Goal: Check status: Check status

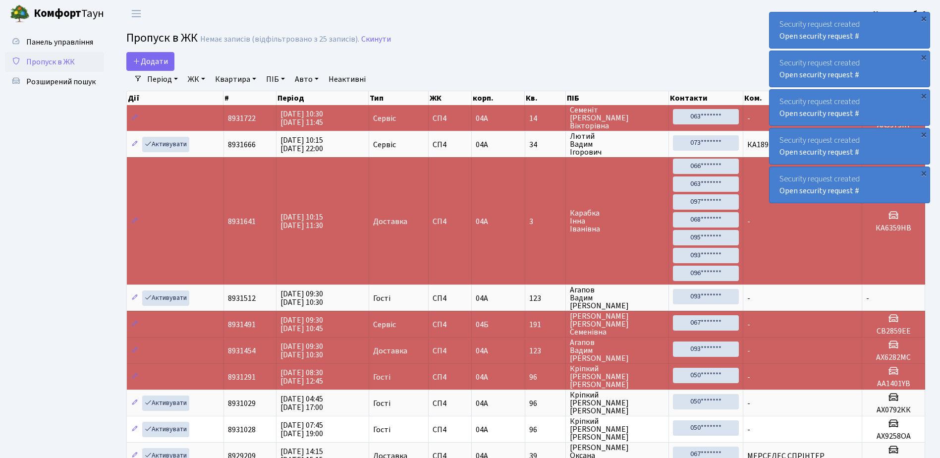
select select "25"
click at [894, 41] on div "Security request created Open security request #" at bounding box center [850, 30] width 160 height 36
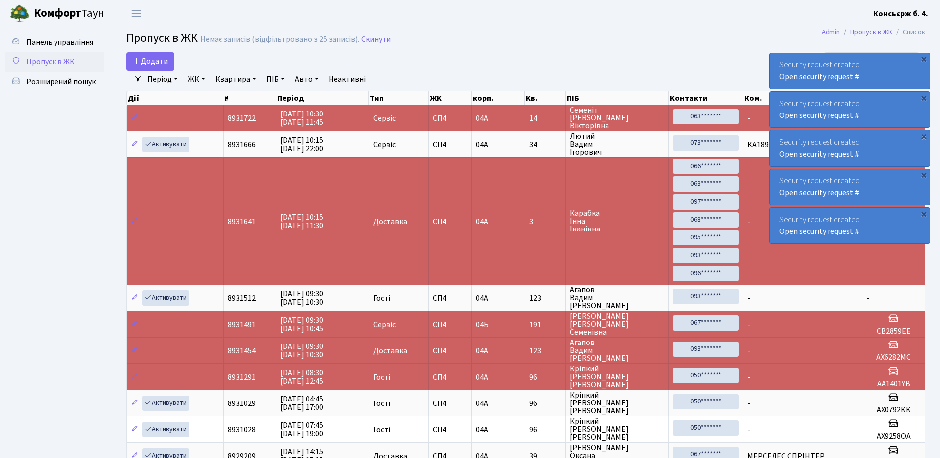
click at [894, 53] on div "Security request created Open security request #" at bounding box center [850, 71] width 160 height 36
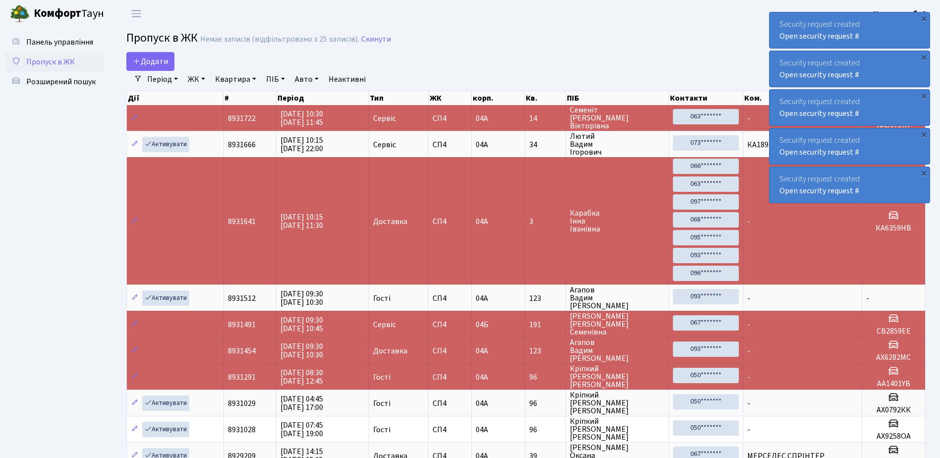
click at [894, 41] on div "Security request created Open security request #" at bounding box center [850, 30] width 160 height 36
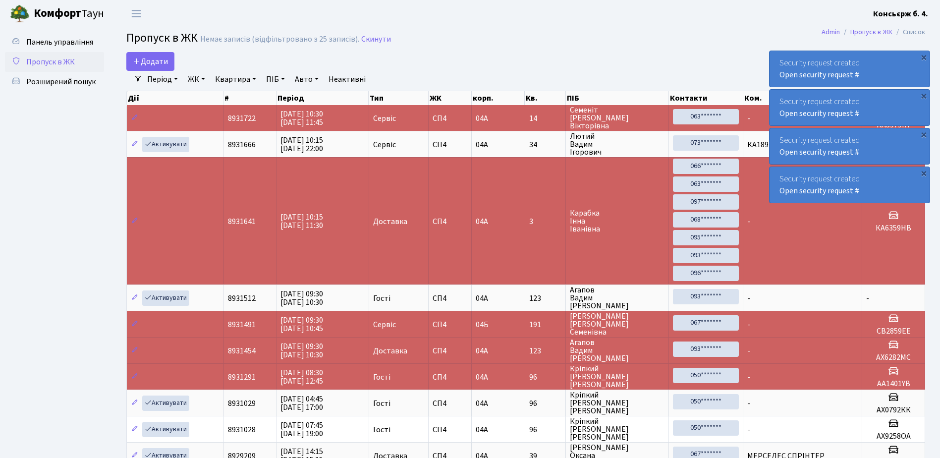
click at [894, 51] on div "Security request created Open security request #" at bounding box center [850, 69] width 160 height 36
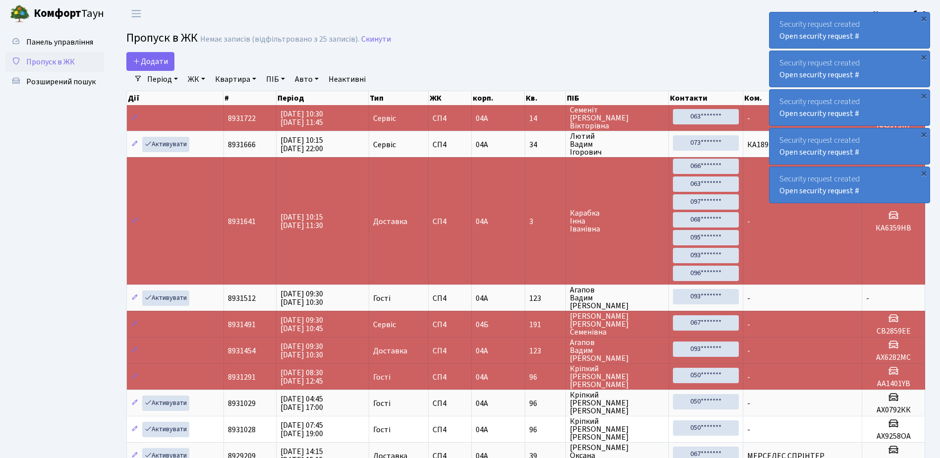
click at [894, 41] on div "Security request created Open security request #" at bounding box center [850, 30] width 160 height 36
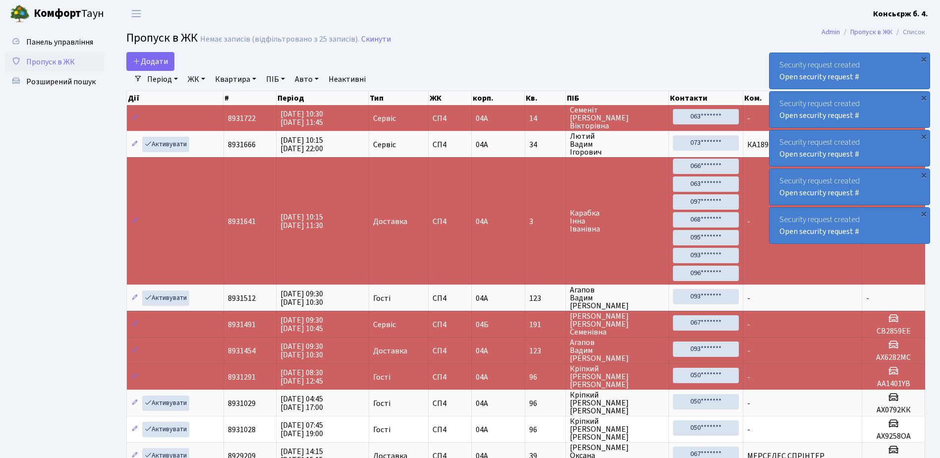
click at [894, 53] on div "Security request created Open security request #" at bounding box center [850, 71] width 160 height 36
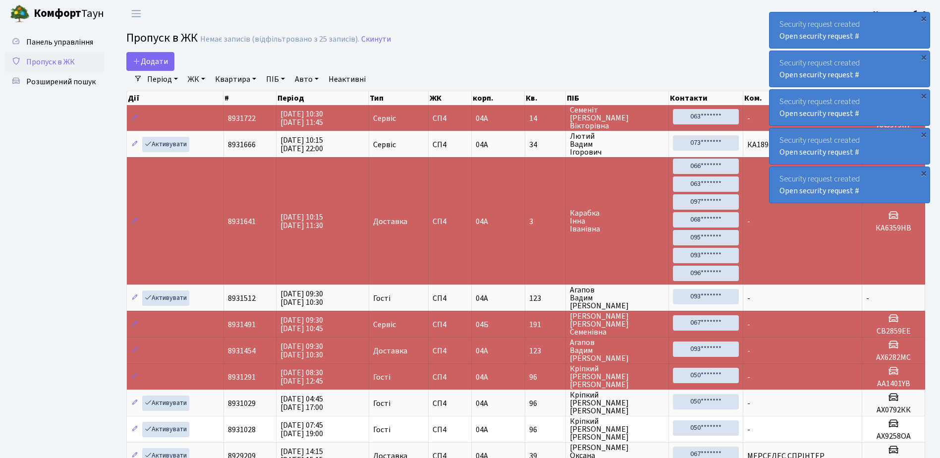
click at [894, 41] on div "Security request created Open security request #" at bounding box center [850, 30] width 160 height 36
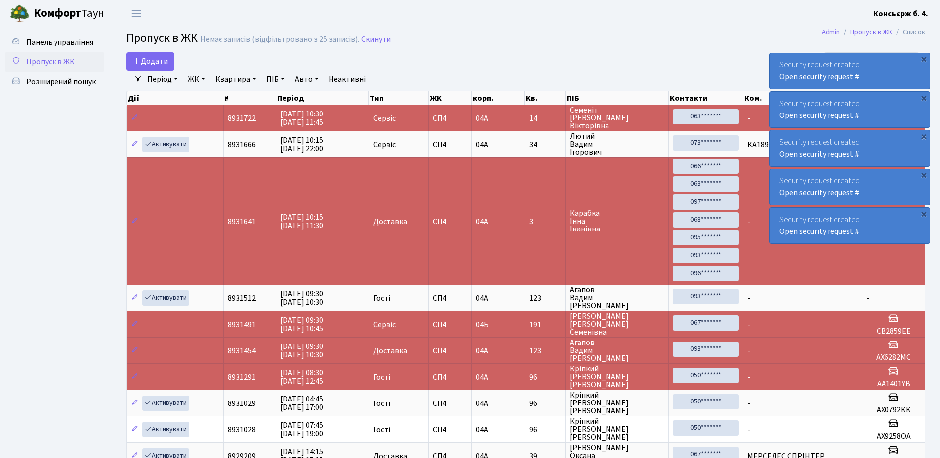
click at [894, 53] on div "Security request created Open security request #" at bounding box center [850, 71] width 160 height 36
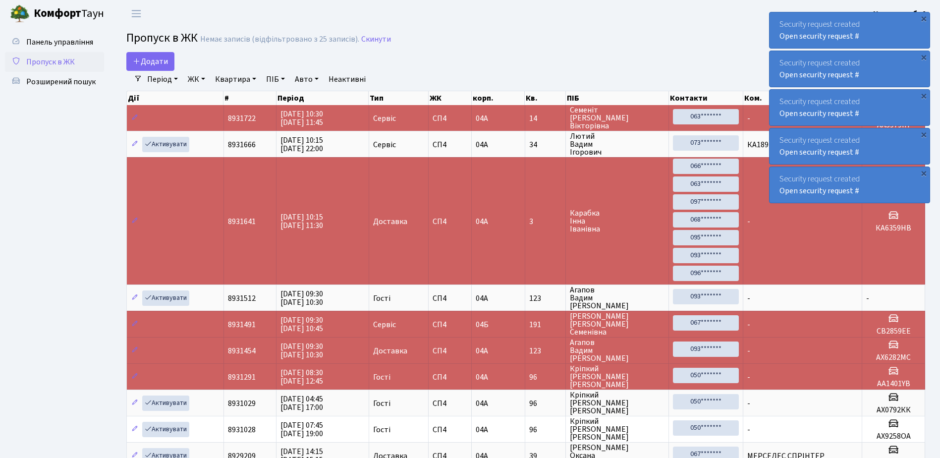
click at [894, 41] on div "Security request created Open security request #" at bounding box center [850, 30] width 160 height 36
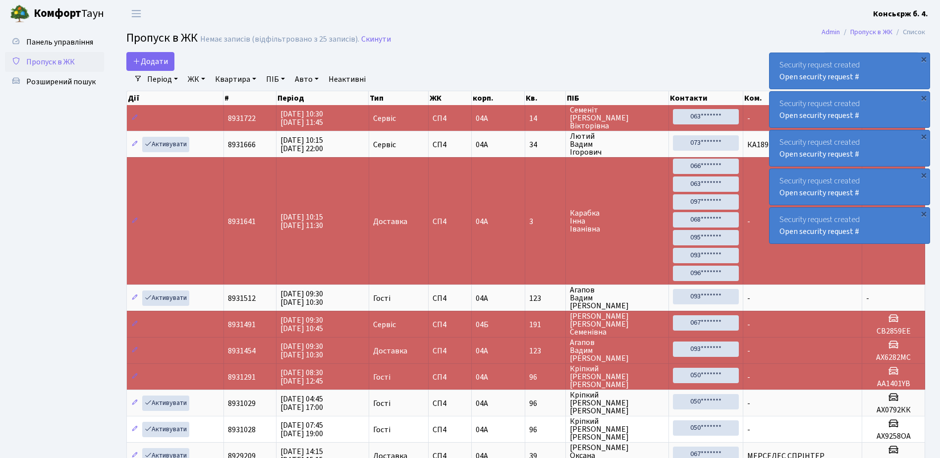
click at [894, 53] on div "Security request created Open security request #" at bounding box center [850, 71] width 160 height 36
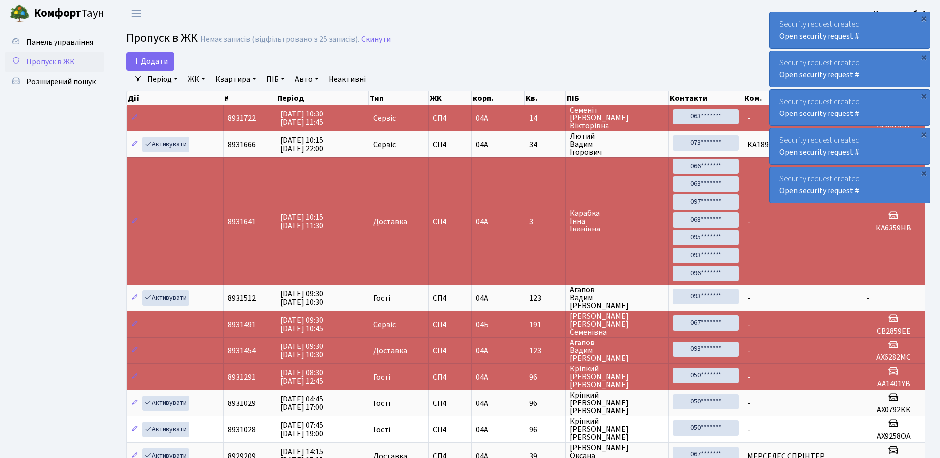
click at [894, 41] on div "Security request created Open security request #" at bounding box center [850, 30] width 160 height 36
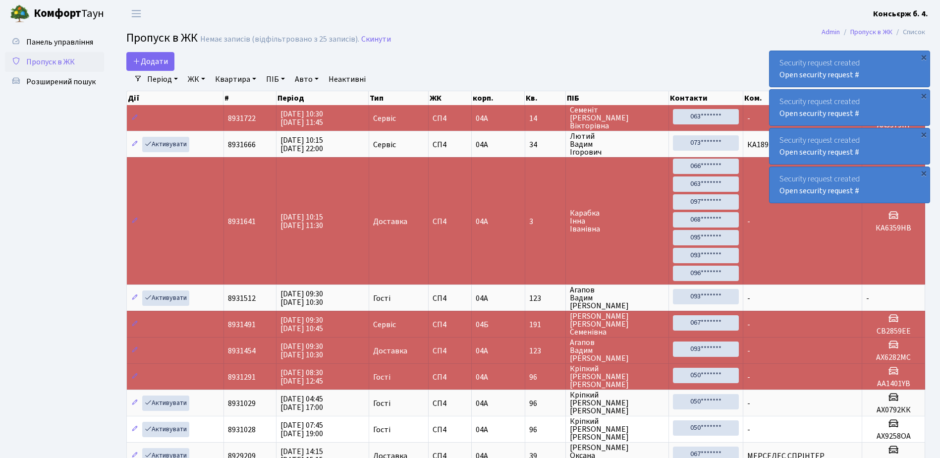
click at [894, 51] on div "Security request created Open security request #" at bounding box center [850, 69] width 160 height 36
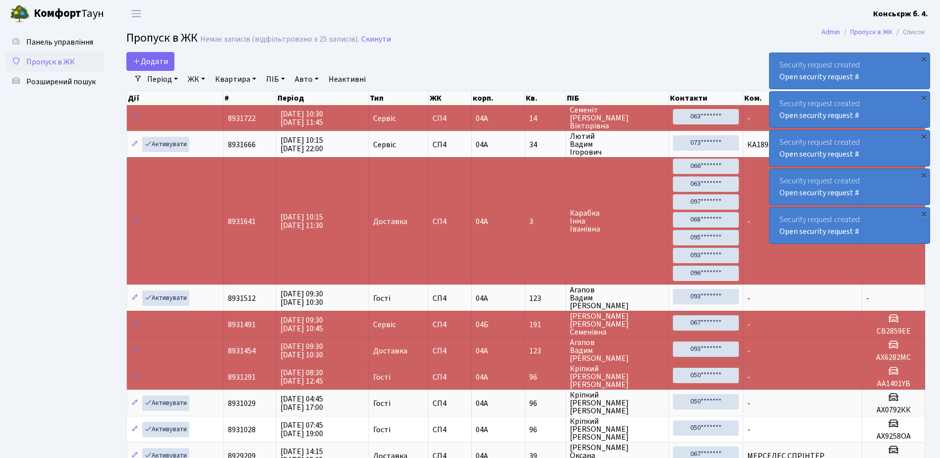
click at [894, 53] on div "Security request created Open security request #" at bounding box center [850, 71] width 160 height 36
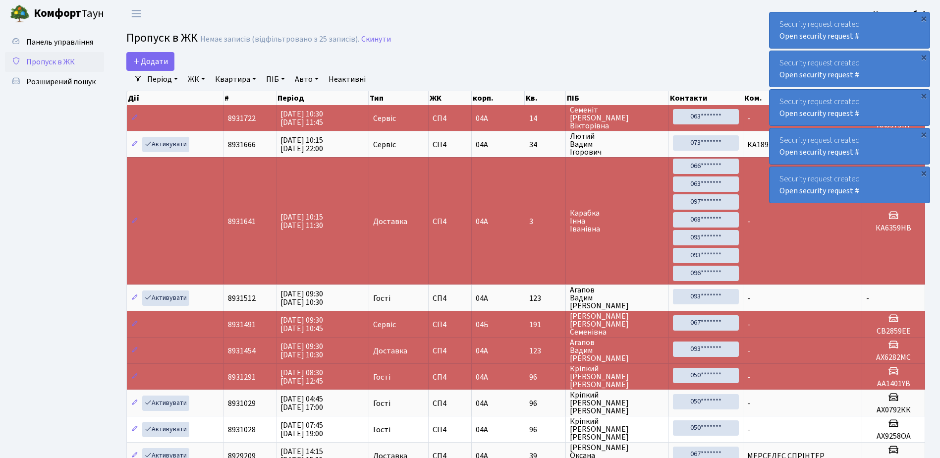
click at [894, 41] on div "Security request created Open security request #" at bounding box center [850, 30] width 160 height 36
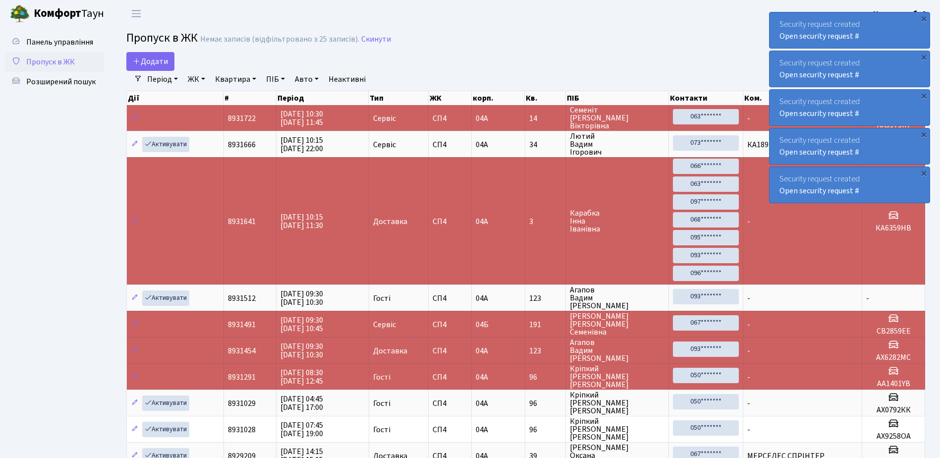
click at [894, 41] on div "Security request created Open security request #" at bounding box center [850, 30] width 160 height 36
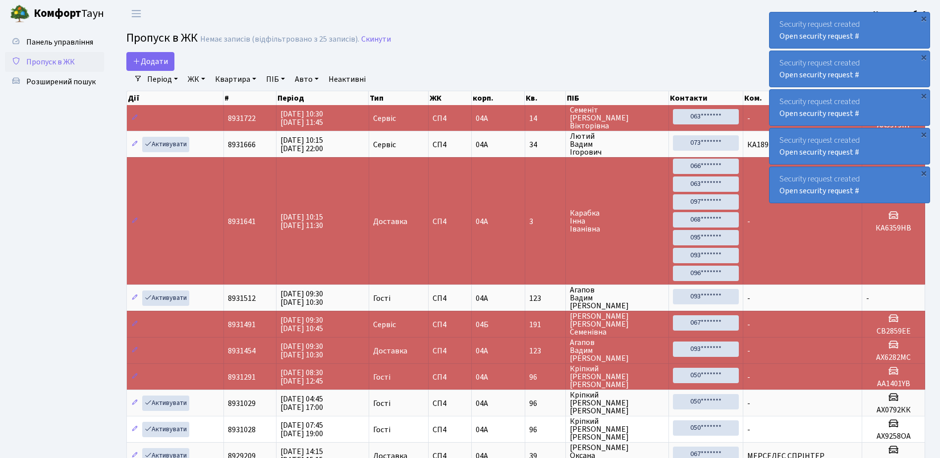
click at [894, 41] on div "Security request created Open security request #" at bounding box center [850, 30] width 160 height 36
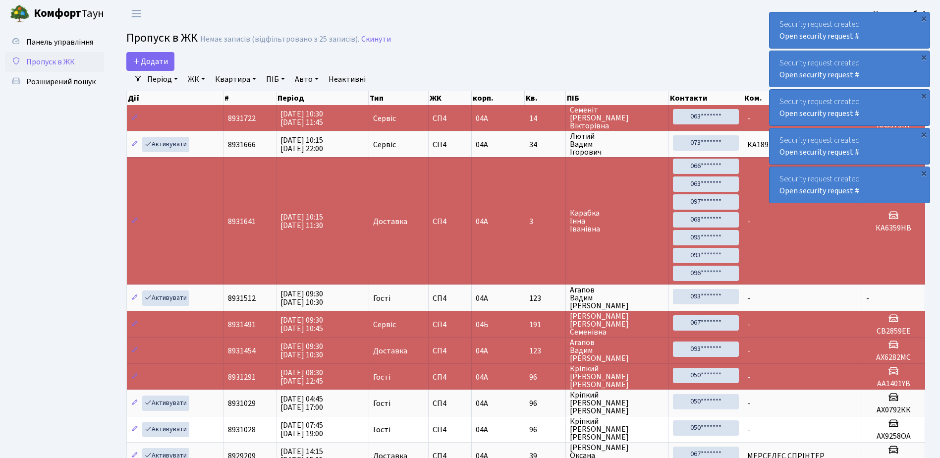
click at [894, 41] on div "Security request created Open security request #" at bounding box center [850, 30] width 160 height 36
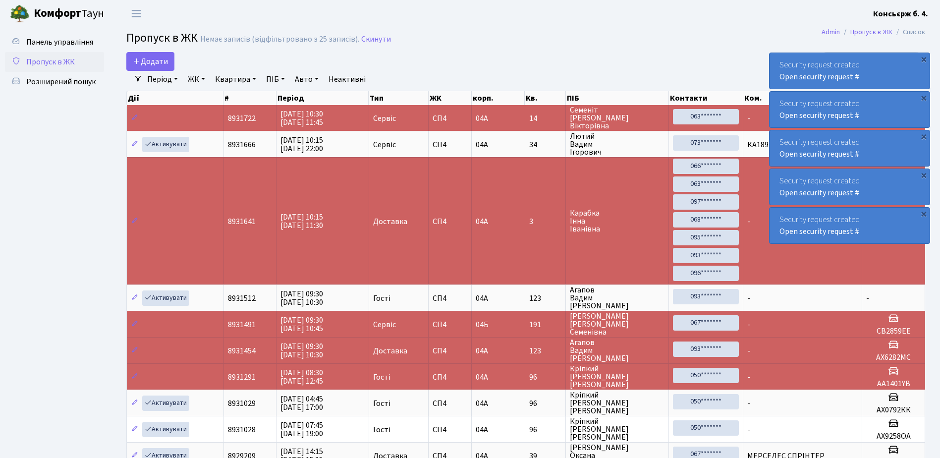
click at [894, 53] on div "Security request created Open security request #" at bounding box center [850, 71] width 160 height 36
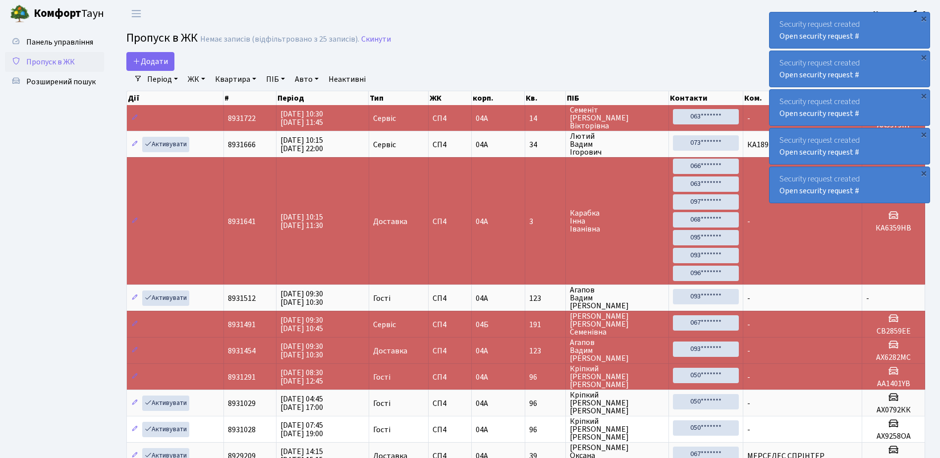
click at [894, 41] on div "Security request created Open security request #" at bounding box center [850, 30] width 160 height 36
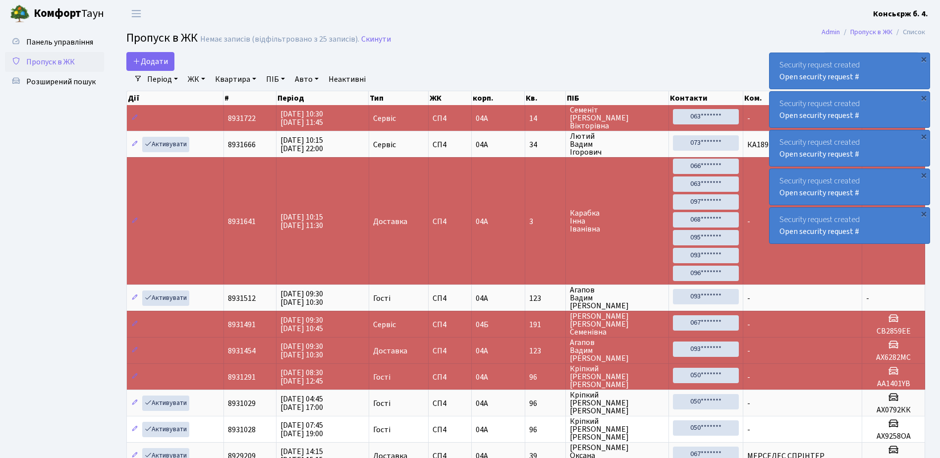
click at [894, 53] on div "Security request created Open security request #" at bounding box center [850, 71] width 160 height 36
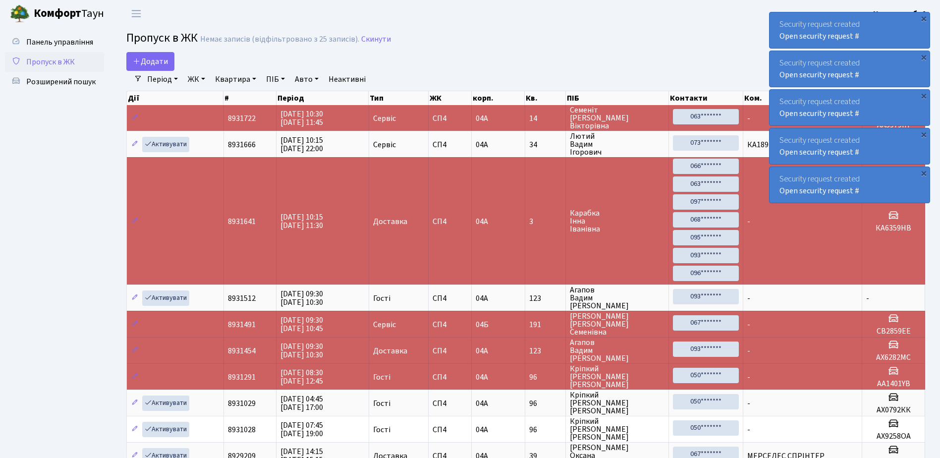
click at [894, 41] on div "Security request created Open security request #" at bounding box center [850, 30] width 160 height 36
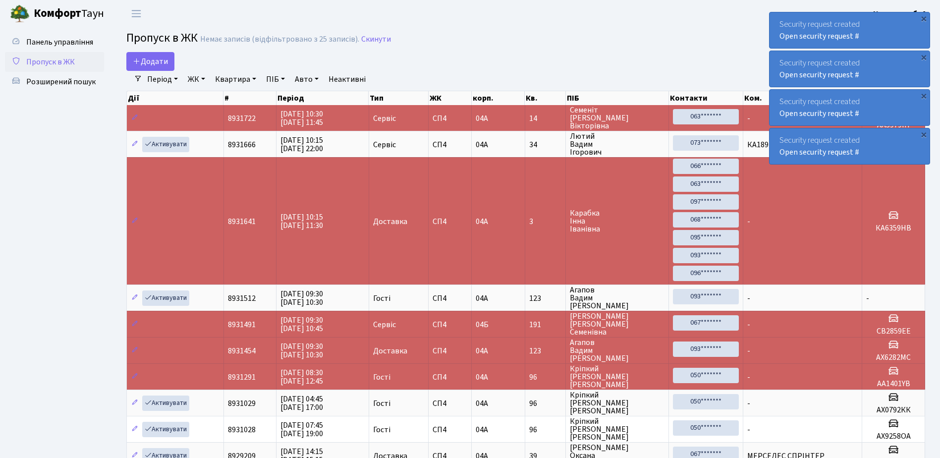
click at [894, 41] on div "Security request created Open security request #" at bounding box center [850, 30] width 160 height 36
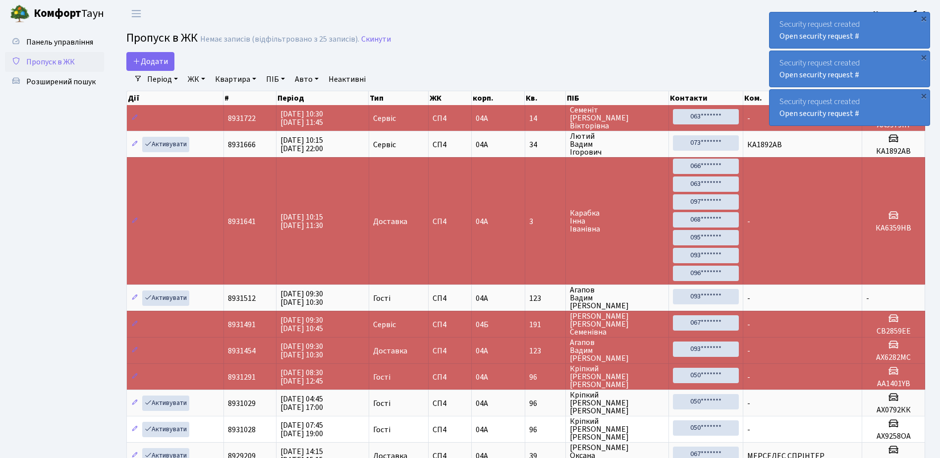
click at [894, 41] on div "Security request created Open security request #" at bounding box center [850, 30] width 160 height 36
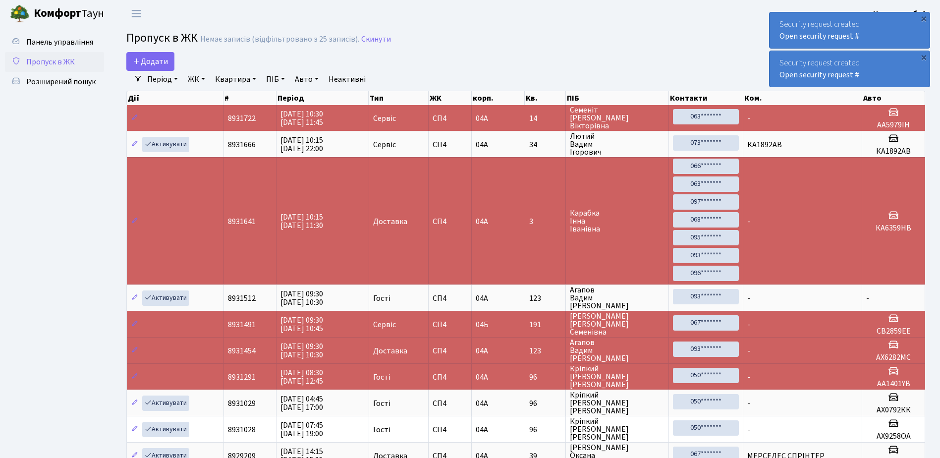
click at [894, 41] on div "Security request created Open security request #" at bounding box center [850, 30] width 160 height 36
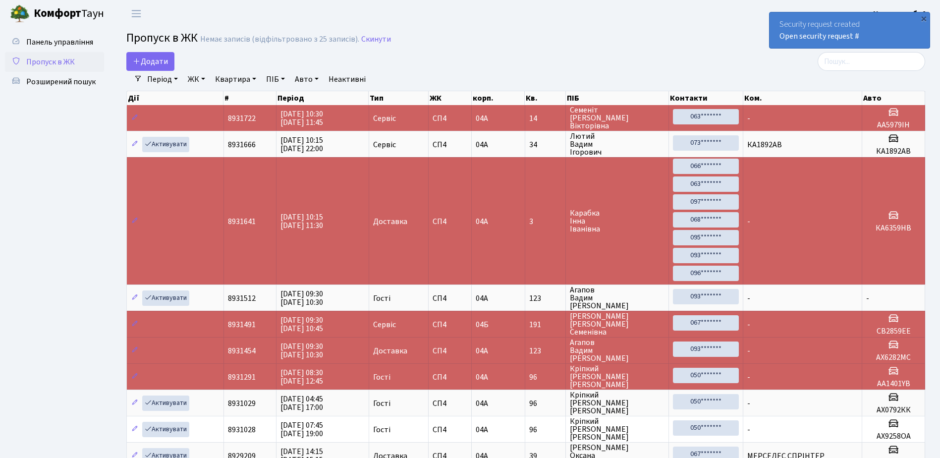
click at [894, 41] on div "Security request created Open security request #" at bounding box center [850, 30] width 160 height 36
